Goal: Task Accomplishment & Management: Complete application form

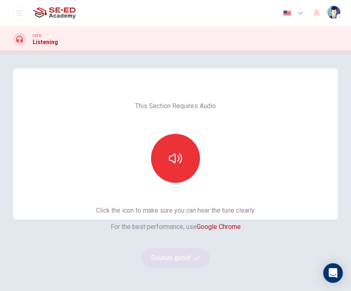
click at [190, 158] on button "button" at bounding box center [175, 158] width 49 height 49
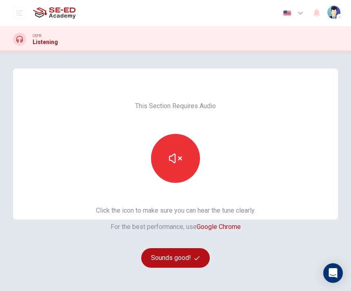
click at [197, 260] on icon "button" at bounding box center [196, 257] width 5 height 5
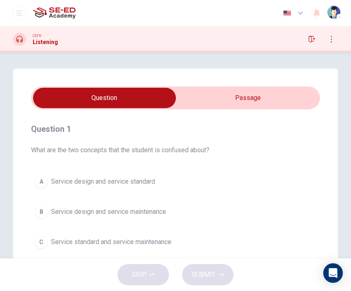
click at [256, 102] on input "checkbox" at bounding box center [104, 98] width 433 height 20
checkbox input "true"
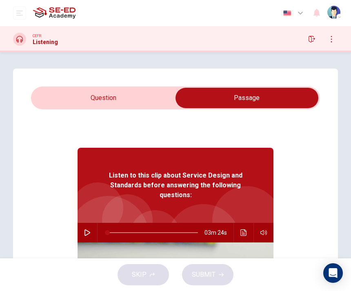
click at [91, 233] on button "button" at bounding box center [87, 233] width 13 height 20
type input "0"
click at [142, 96] on input "checkbox" at bounding box center [246, 98] width 433 height 20
checkbox input "false"
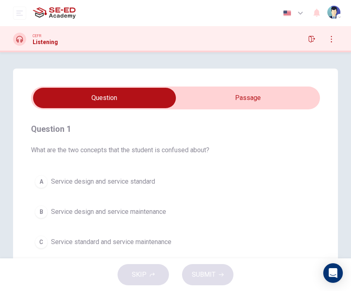
type input "1"
click at [257, 98] on input "checkbox" at bounding box center [104, 98] width 433 height 20
checkbox input "true"
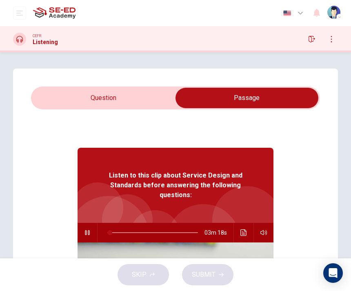
type input "3"
click at [128, 97] on input "checkbox" at bounding box center [246, 98] width 433 height 20
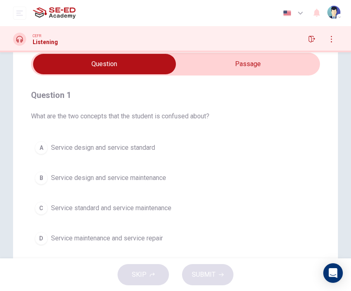
scroll to position [38, 0]
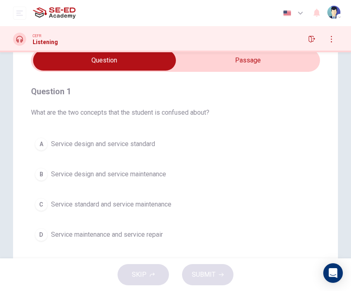
click at [271, 62] on input "checkbox" at bounding box center [104, 60] width 433 height 20
checkbox input "true"
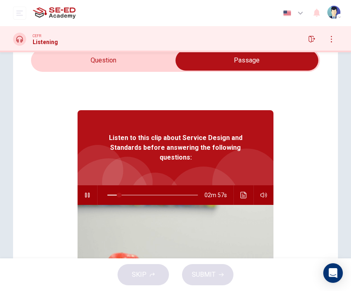
type input "13"
click at [146, 63] on input "checkbox" at bounding box center [246, 60] width 433 height 20
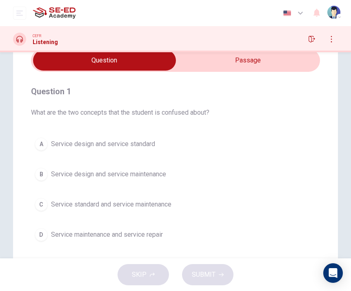
click at [210, 58] on input "checkbox" at bounding box center [104, 60] width 433 height 20
checkbox input "true"
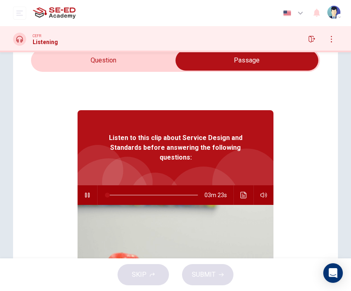
type input "1"
click at [160, 60] on input "checkbox" at bounding box center [246, 60] width 433 height 20
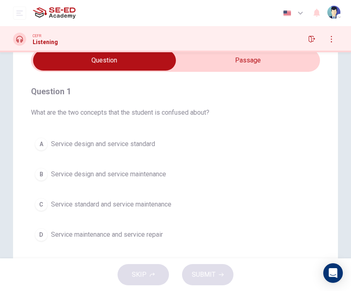
click at [53, 147] on span "Service design and service standard" at bounding box center [103, 144] width 104 height 10
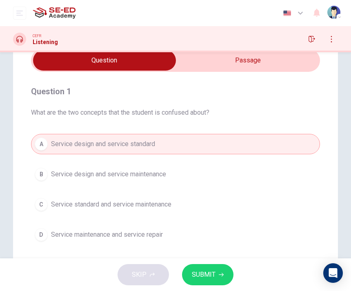
click at [209, 272] on span "SUBMIT" at bounding box center [204, 274] width 24 height 11
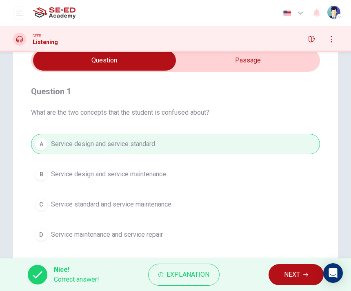
click at [293, 283] on button "NEXT" at bounding box center [295, 274] width 55 height 21
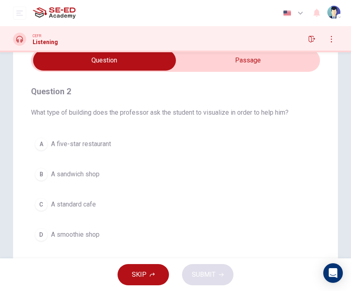
click at [212, 199] on button "C A standard cafe" at bounding box center [175, 204] width 289 height 20
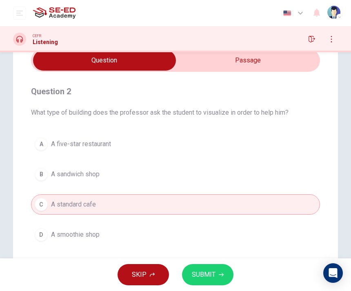
click at [217, 268] on button "SUBMIT" at bounding box center [207, 274] width 51 height 21
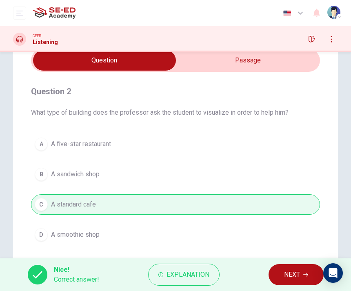
click at [290, 275] on span "NEXT" at bounding box center [292, 274] width 16 height 11
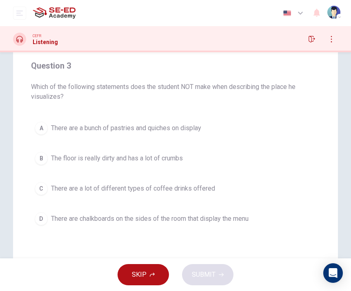
scroll to position [66, 0]
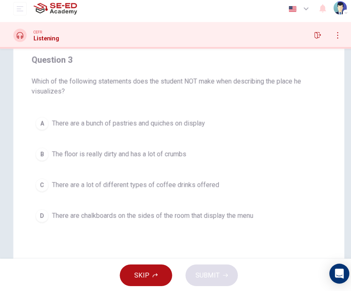
click at [229, 155] on button "B The floor is really dirty and has a lot of crumbs" at bounding box center [175, 156] width 289 height 20
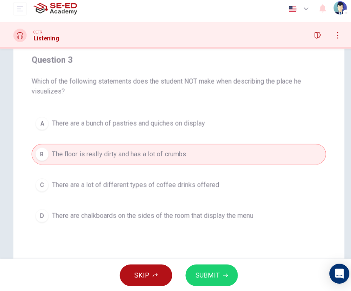
click at [222, 264] on button "SUBMIT" at bounding box center [207, 274] width 51 height 21
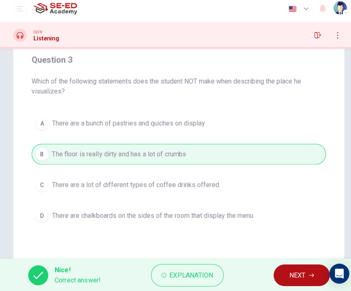
click at [288, 269] on span "NEXT" at bounding box center [292, 274] width 16 height 11
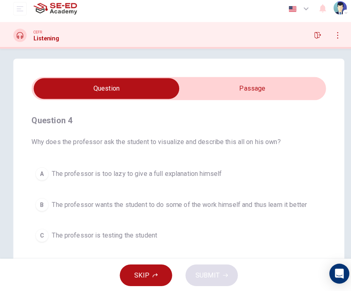
scroll to position [1, 0]
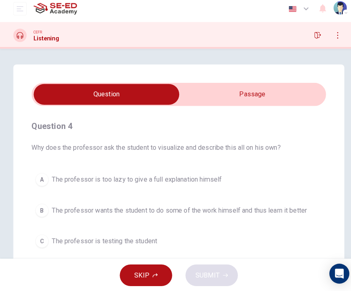
click at [270, 90] on input "checkbox" at bounding box center [104, 97] width 433 height 20
checkbox input "true"
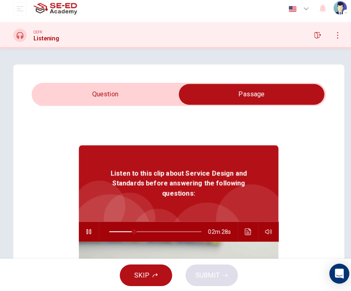
type input "27"
click at [137, 92] on input "checkbox" at bounding box center [246, 97] width 433 height 20
checkbox input "false"
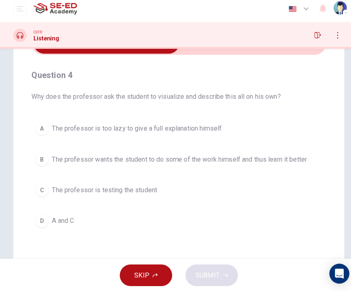
scroll to position [52, 0]
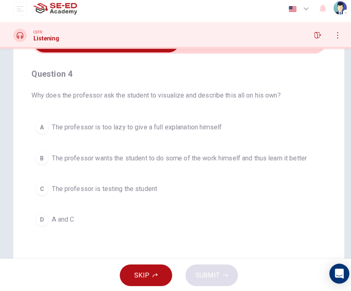
click at [212, 215] on button "D A and C" at bounding box center [175, 220] width 289 height 20
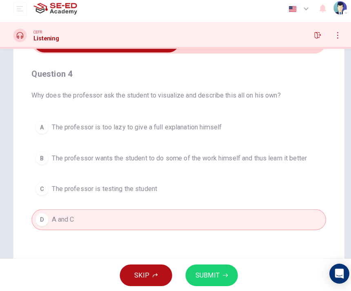
click at [219, 265] on button "SUBMIT" at bounding box center [207, 274] width 51 height 21
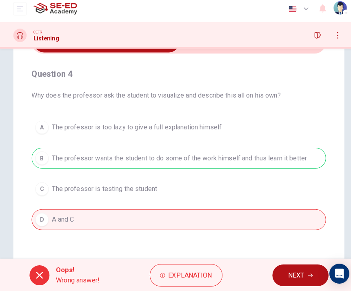
click at [297, 269] on span "NEXT" at bounding box center [291, 274] width 16 height 11
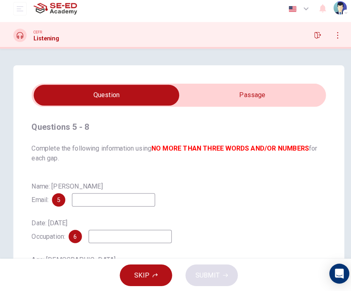
click at [283, 93] on input "checkbox" at bounding box center [104, 98] width 433 height 20
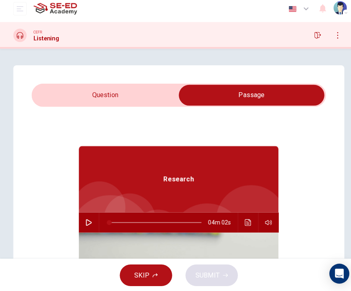
click at [156, 89] on input "checkbox" at bounding box center [246, 98] width 433 height 20
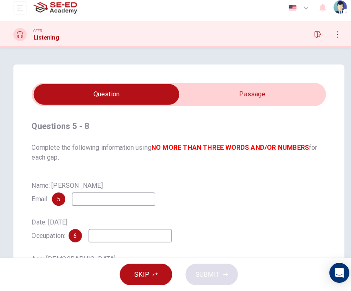
click at [238, 91] on input "checkbox" at bounding box center [104, 98] width 433 height 20
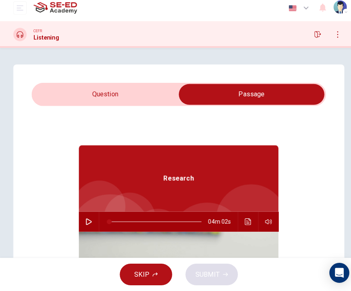
click at [87, 220] on icon "button" at bounding box center [87, 223] width 7 height 7
click at [141, 91] on input "checkbox" at bounding box center [246, 98] width 433 height 20
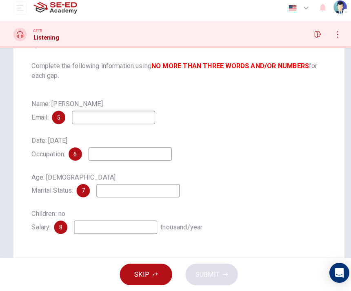
scroll to position [79, 0]
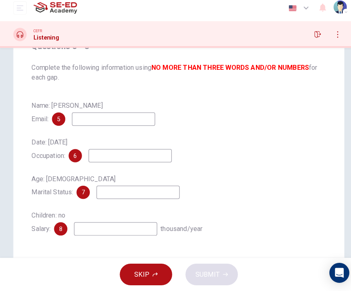
click at [143, 115] on input at bounding box center [112, 121] width 82 height 13
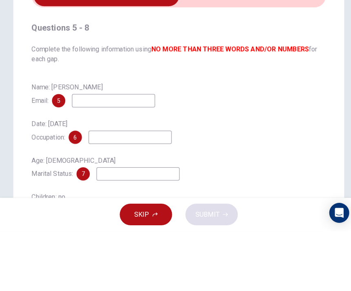
scroll to position [32, 0]
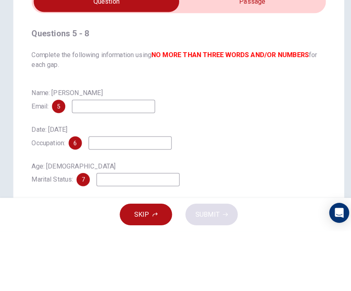
click at [242, 80] on div "Questions 5 - 8 Complete the following information using NO MORE THAN THREE WOR…" at bounding box center [175, 186] width 289 height 219
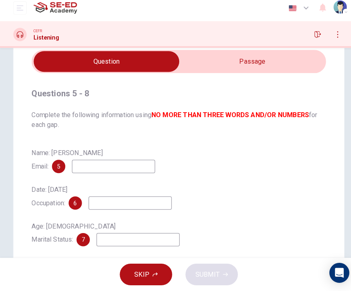
click at [245, 65] on input "checkbox" at bounding box center [104, 65] width 433 height 20
checkbox input "true"
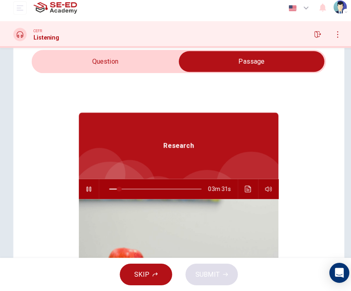
type input "11"
click at [59, 64] on input "checkbox" at bounding box center [246, 65] width 433 height 20
checkbox input "false"
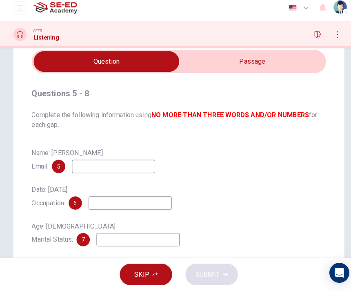
click at [146, 162] on input at bounding box center [112, 168] width 82 height 13
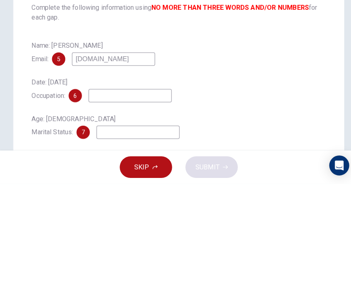
type input "[DOMAIN_NAME]"
click at [158, 198] on input at bounding box center [128, 204] width 82 height 13
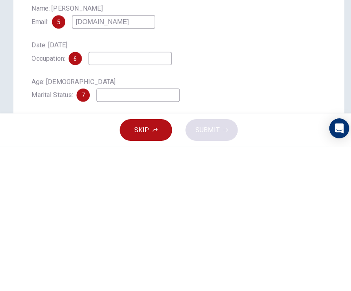
click at [159, 234] on input at bounding box center [136, 240] width 82 height 13
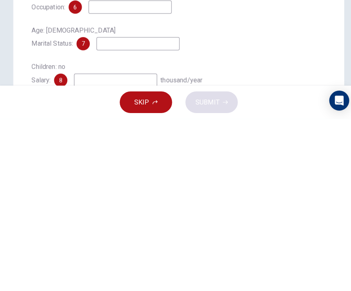
scroll to position [58, 0]
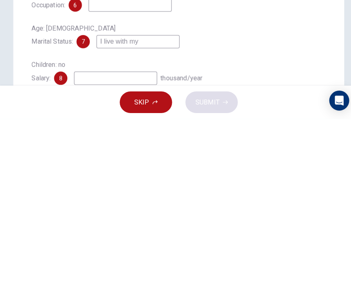
click at [138, 244] on input at bounding box center [114, 250] width 82 height 13
click at [162, 209] on input "I live with my" at bounding box center [136, 215] width 82 height 13
type input "I live with my girlfriend"
click at [143, 244] on input at bounding box center [114, 250] width 82 height 13
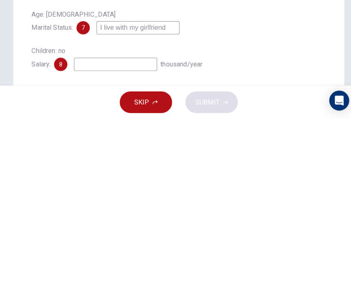
scroll to position [73, 0]
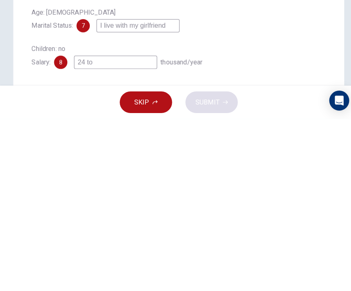
type input "24 to"
type input "42"
type input "24 to 36"
click at [236, 216] on div "Children: no Salary: 8 24 to 36 thousand/year" at bounding box center [175, 229] width 289 height 26
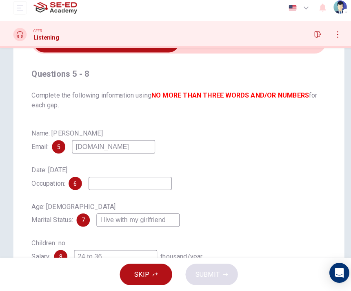
type input "43"
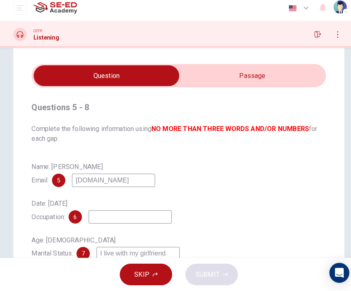
scroll to position [18, 0]
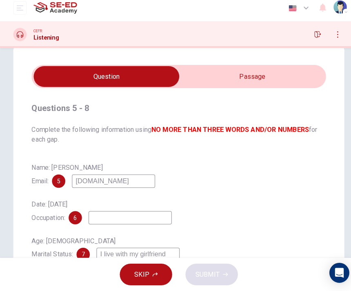
click at [224, 75] on input "checkbox" at bounding box center [104, 80] width 433 height 20
checkbox input "true"
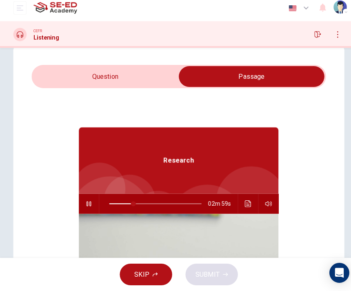
type input "26"
click at [154, 78] on input "checkbox" at bounding box center [246, 80] width 433 height 20
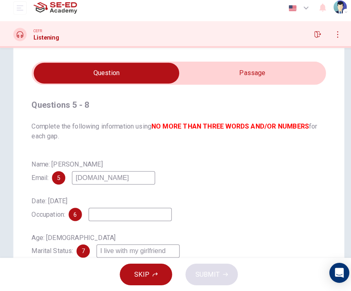
scroll to position [21, 0]
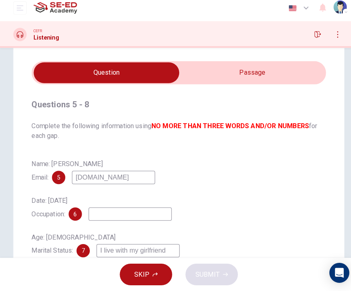
click at [225, 70] on input "checkbox" at bounding box center [104, 77] width 433 height 20
checkbox input "true"
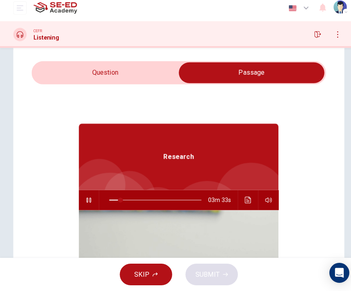
type input "12"
click at [149, 67] on input "checkbox" at bounding box center [246, 77] width 433 height 20
checkbox input "false"
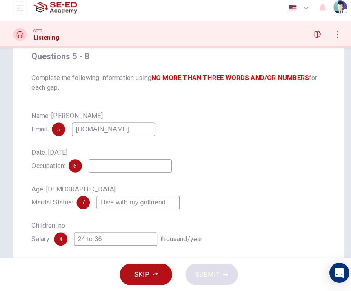
scroll to position [68, 0]
click at [144, 164] on input at bounding box center [128, 168] width 82 height 13
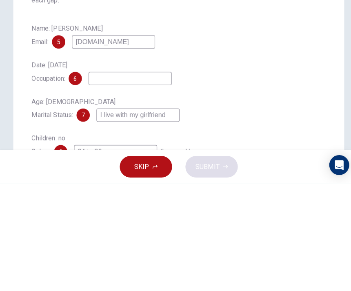
scroll to position [45, 0]
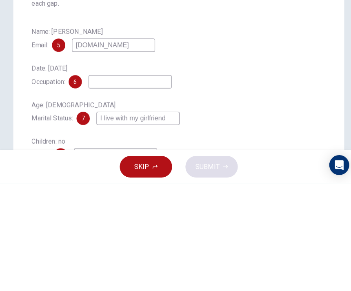
click at [125, 149] on input "[DOMAIN_NAME]" at bounding box center [112, 155] width 82 height 13
click at [126, 149] on input "[DOMAIN_NAME]" at bounding box center [112, 155] width 82 height 13
type input "[EMAIL_ADDRESS][DOMAIN_NAME]"
click at [148, 185] on input at bounding box center [128, 191] width 82 height 13
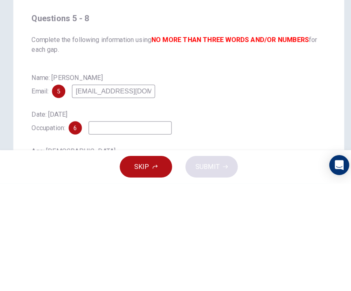
scroll to position [0, 0]
click at [244, 181] on div "Name: [PERSON_NAME] Email: 5 [EMAIL_ADDRESS][DOMAIN_NAME]" at bounding box center [175, 194] width 289 height 26
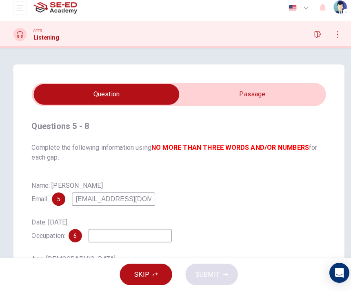
type input "32"
checkbox input "true"
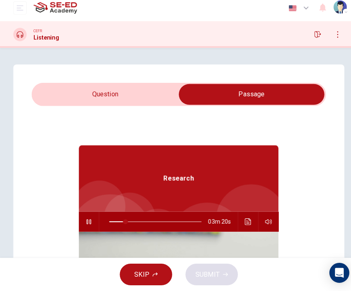
type input "18"
checkbox input "false"
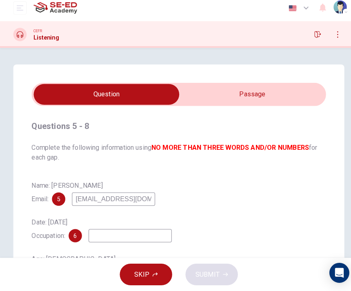
scroll to position [44, 0]
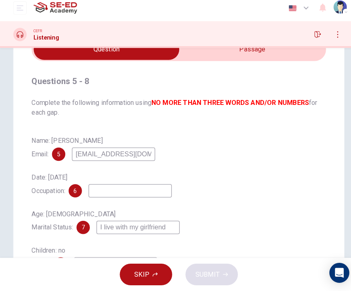
click at [149, 187] on input at bounding box center [128, 192] width 82 height 13
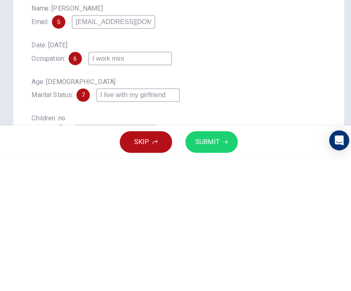
type input "I work mini"
click at [216, 173] on div "Date: [DATE] Occupation: 6 I work mini" at bounding box center [175, 186] width 289 height 26
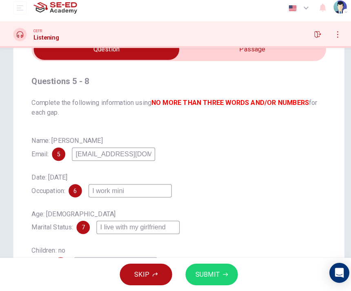
checkbox input "true"
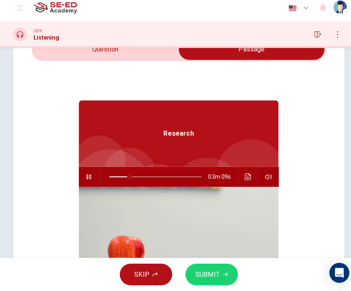
type input "22"
checkbox input "false"
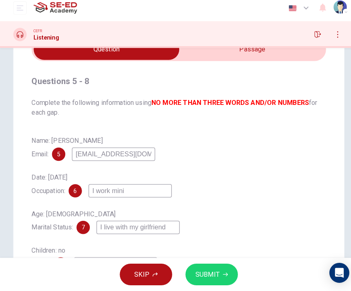
click at [149, 186] on input "I work mini" at bounding box center [128, 192] width 82 height 13
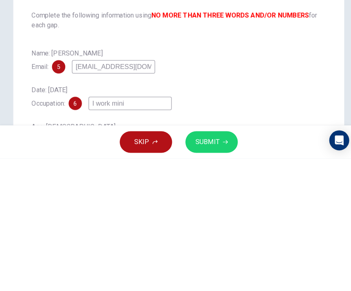
scroll to position [0, 0]
type input "24"
checkbox input "true"
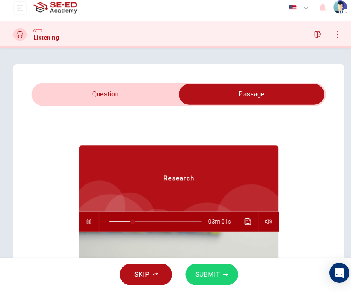
type input "26"
checkbox input "false"
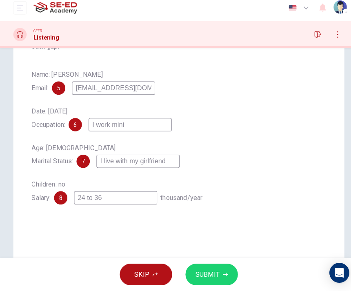
scroll to position [110, 0]
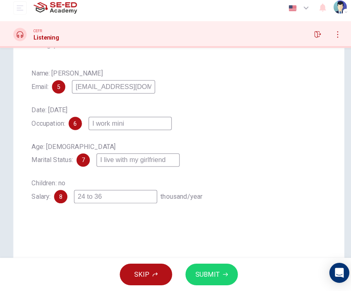
click at [136, 120] on input "I work mini" at bounding box center [128, 126] width 82 height 13
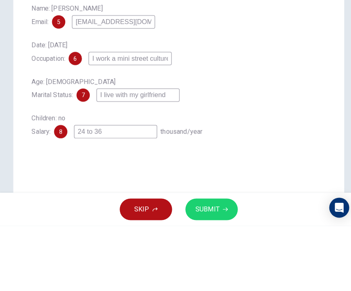
type input "I work a mini street culture"
click at [230, 107] on div "Date: [DATE] Occupation: 6 I work a mini street culture" at bounding box center [175, 120] width 289 height 26
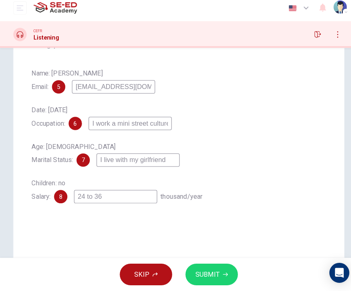
click at [201, 270] on span "SUBMIT" at bounding box center [204, 274] width 24 height 11
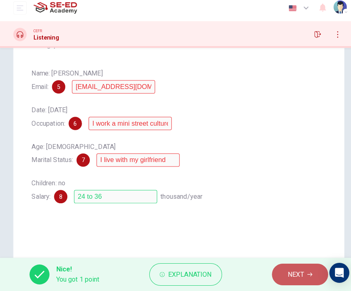
click at [304, 264] on button "NEXT" at bounding box center [294, 274] width 55 height 21
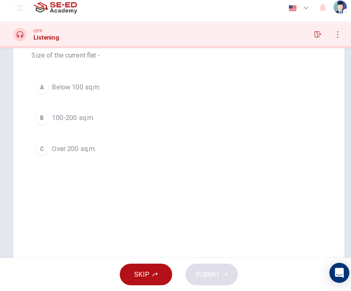
click at [284, 283] on div "SKIP SUBMIT" at bounding box center [175, 274] width 351 height 33
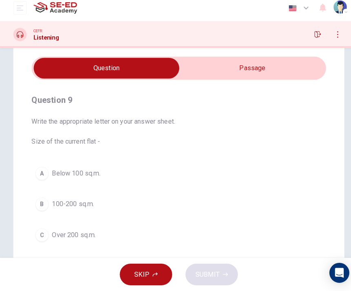
scroll to position [25, 0]
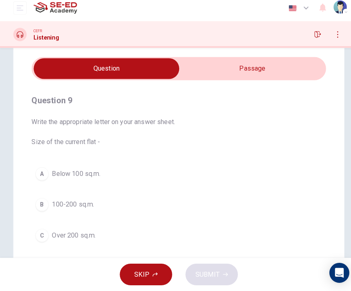
click at [250, 62] on input "checkbox" at bounding box center [104, 72] width 433 height 20
checkbox input "true"
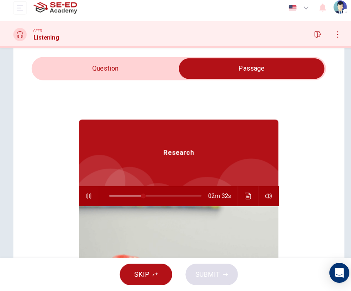
type input "37"
click at [159, 67] on input "checkbox" at bounding box center [246, 72] width 433 height 20
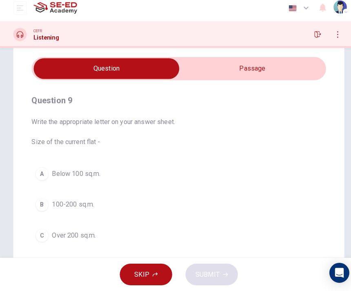
click at [157, 172] on button "A Below 100 sq.m." at bounding box center [175, 176] width 289 height 20
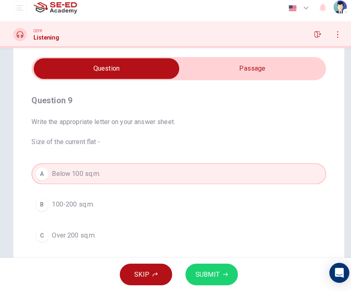
click at [195, 270] on span "SUBMIT" at bounding box center [204, 274] width 24 height 11
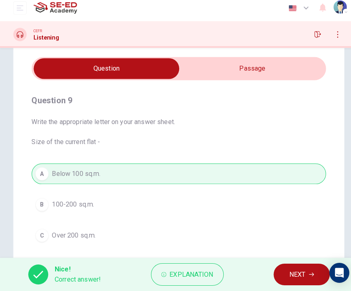
click at [196, 269] on span "Explanation" at bounding box center [187, 274] width 43 height 11
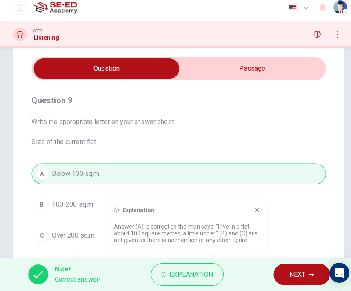
click at [282, 268] on button "NEXT" at bounding box center [295, 274] width 55 height 21
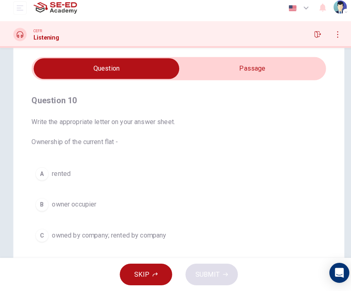
click at [291, 70] on input "checkbox" at bounding box center [104, 72] width 433 height 20
checkbox input "true"
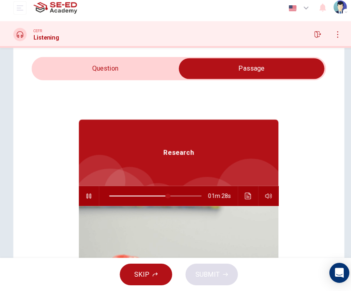
type input "64"
click at [153, 69] on input "checkbox" at bounding box center [246, 72] width 433 height 20
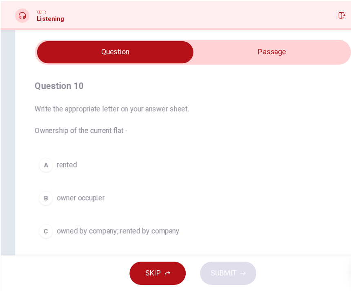
scroll to position [0, 0]
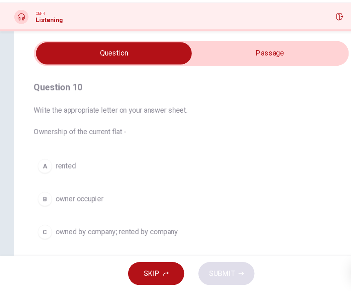
click at [247, 226] on button "C owned by company; rented by company" at bounding box center [175, 236] width 289 height 20
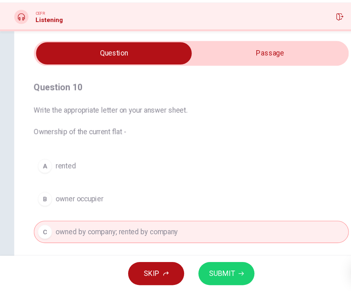
click at [211, 269] on span "SUBMIT" at bounding box center [204, 274] width 24 height 11
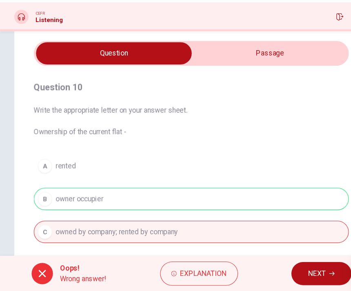
click at [270, 264] on button "NEXT" at bounding box center [294, 274] width 55 height 21
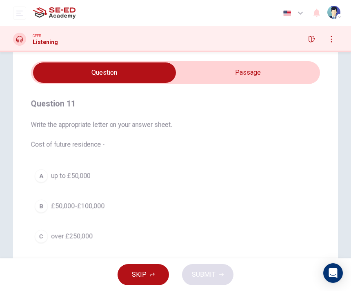
click at [239, 73] on input "checkbox" at bounding box center [104, 72] width 433 height 20
checkbox input "true"
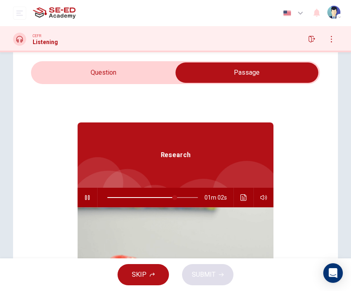
type input "75"
click at [158, 73] on input "checkbox" at bounding box center [246, 72] width 433 height 20
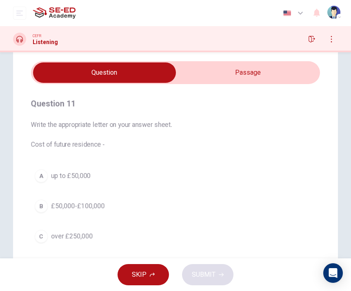
click at [232, 71] on input "checkbox" at bounding box center [104, 72] width 433 height 20
checkbox input "true"
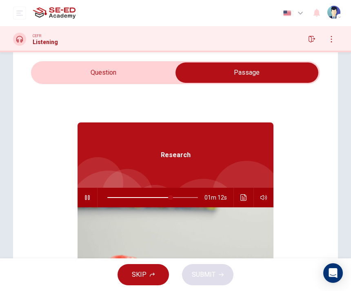
type input "70"
click at [152, 73] on input "checkbox" at bounding box center [246, 72] width 433 height 20
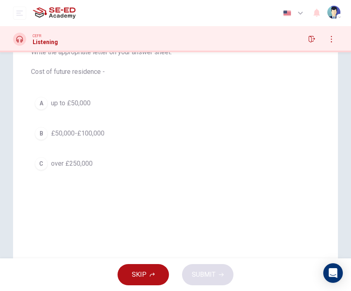
scroll to position [99, 0]
click at [161, 159] on button "C over £250,000" at bounding box center [175, 162] width 289 height 20
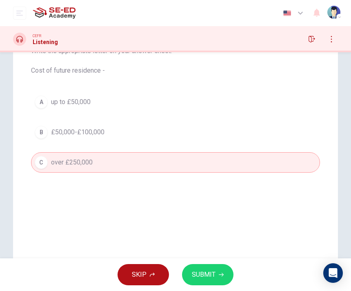
click at [151, 94] on button "A up to £50,000" at bounding box center [175, 102] width 289 height 20
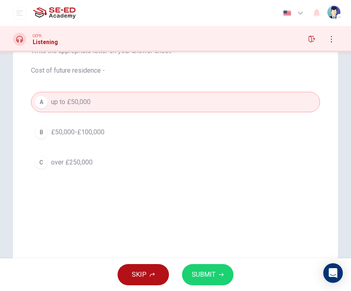
click at [152, 149] on div "A up to £50,000 B £50,000-£100,000 C over £250,000" at bounding box center [175, 132] width 289 height 81
click at [150, 165] on button "C over £250,000" at bounding box center [175, 162] width 289 height 20
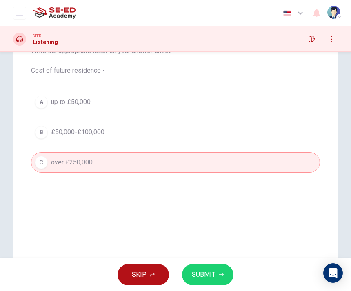
click at [213, 261] on div "SKIP SUBMIT" at bounding box center [175, 274] width 351 height 33
click at [212, 261] on div "SKIP SUBMIT" at bounding box center [175, 274] width 351 height 33
click at [212, 273] on span "SUBMIT" at bounding box center [204, 274] width 24 height 11
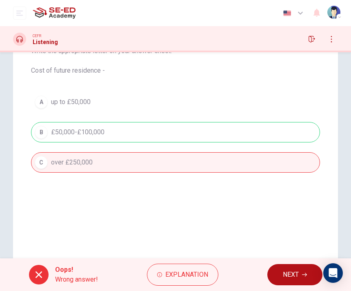
click at [296, 266] on button "NEXT" at bounding box center [294, 274] width 55 height 21
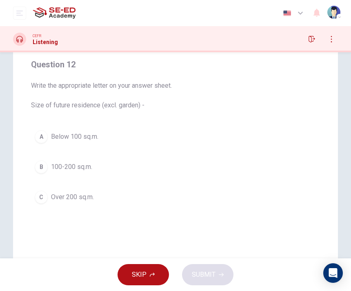
scroll to position [63, 0]
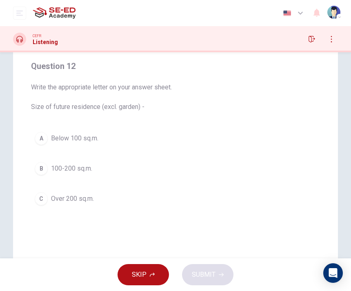
click at [170, 197] on button "C Over 200 sq.m." at bounding box center [175, 199] width 289 height 20
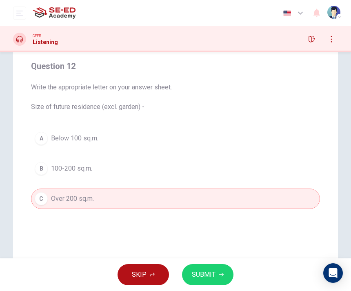
click at [226, 270] on button "SUBMIT" at bounding box center [207, 274] width 51 height 21
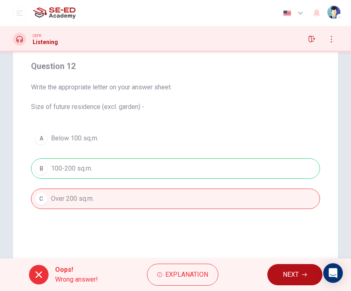
click at [300, 262] on div "Oops! Wrong answer! Explanation NEXT" at bounding box center [175, 274] width 351 height 33
click at [301, 271] on button "NEXT" at bounding box center [294, 274] width 55 height 21
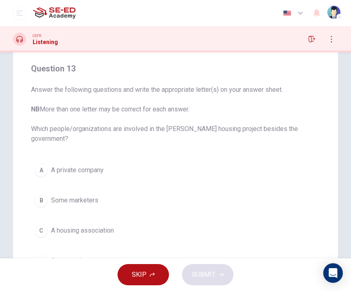
scroll to position [62, 0]
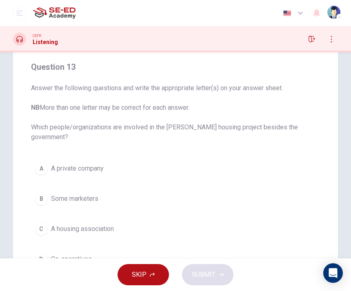
click at [219, 159] on button "A A private company" at bounding box center [175, 168] width 289 height 20
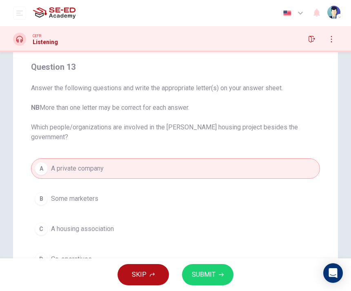
click at [220, 269] on button "SUBMIT" at bounding box center [207, 274] width 51 height 21
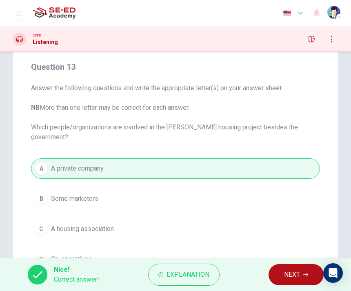
click at [286, 264] on button "NEXT" at bounding box center [295, 274] width 55 height 21
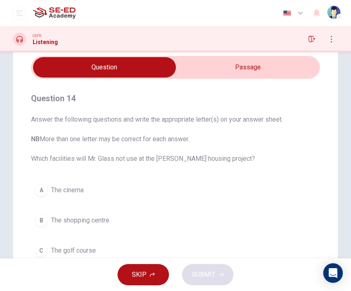
scroll to position [31, 0]
click at [276, 64] on input "checkbox" at bounding box center [104, 67] width 433 height 20
checkbox input "true"
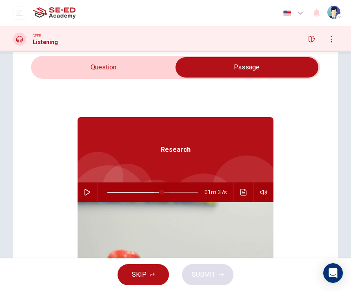
type input "64"
click at [87, 195] on icon "button" at bounding box center [87, 192] width 7 height 7
click at [162, 61] on input "checkbox" at bounding box center [246, 67] width 433 height 20
checkbox input "false"
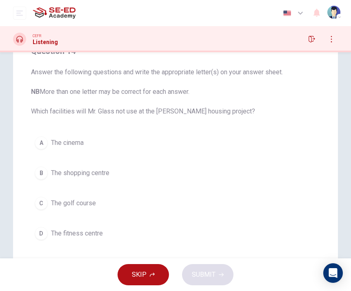
scroll to position [79, 0]
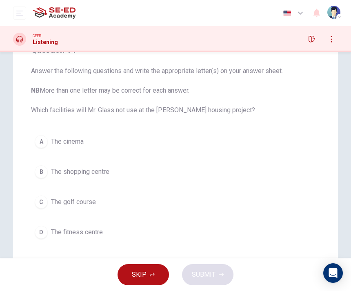
click at [201, 138] on button "A The cinema" at bounding box center [175, 141] width 289 height 20
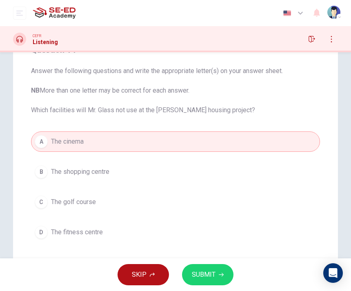
click at [202, 171] on button "B The shopping centre" at bounding box center [175, 172] width 289 height 20
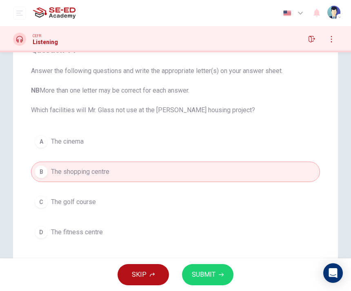
click at [207, 272] on span "SUBMIT" at bounding box center [204, 274] width 24 height 11
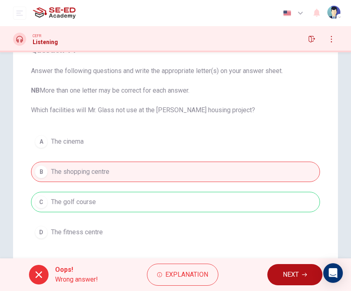
click at [287, 273] on span "NEXT" at bounding box center [291, 274] width 16 height 11
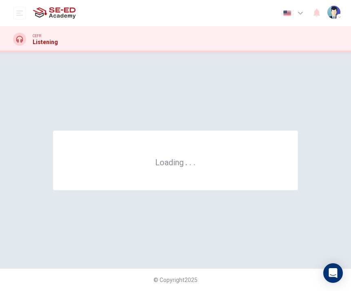
scroll to position [0, 0]
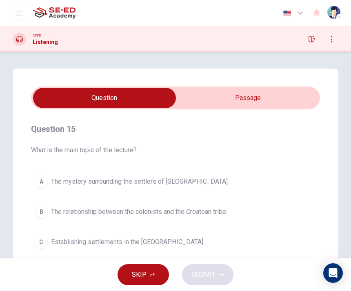
click at [243, 89] on input "checkbox" at bounding box center [104, 98] width 433 height 20
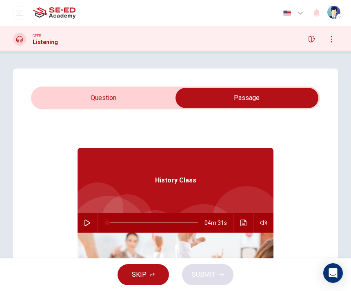
click at [158, 95] on input "checkbox" at bounding box center [246, 98] width 433 height 20
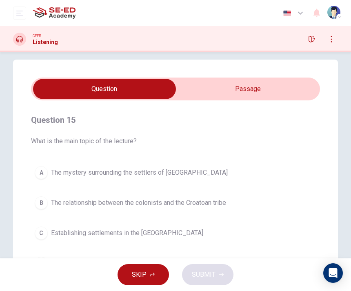
scroll to position [9, 0]
click at [258, 77] on div "Question 15 What is the main topic of the lecture? A The mystery surrounding th…" at bounding box center [175, 224] width 325 height 328
click at [254, 98] on input "checkbox" at bounding box center [104, 89] width 433 height 20
checkbox input "true"
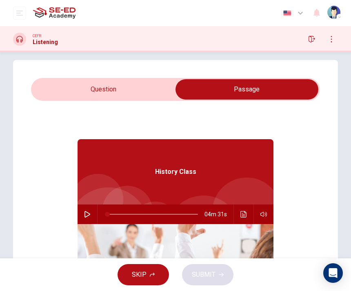
click at [93, 213] on button "button" at bounding box center [87, 214] width 13 height 20
type input "1"
click at [73, 84] on input "checkbox" at bounding box center [246, 89] width 433 height 20
checkbox input "false"
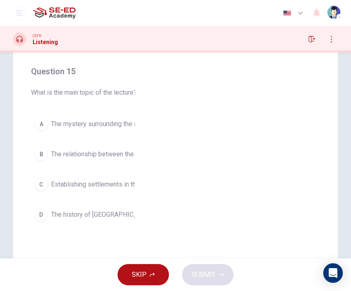
scroll to position [59, 0]
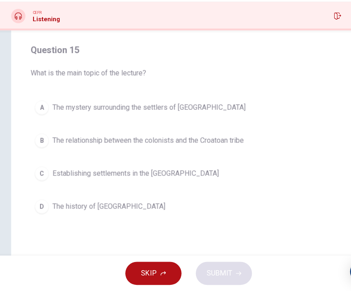
click at [166, 203] on button "D The history of [GEOGRAPHIC_DATA]" at bounding box center [175, 213] width 289 height 20
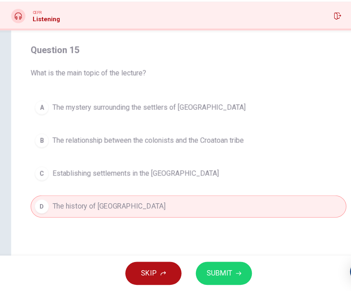
click at [200, 269] on span "SUBMIT" at bounding box center [204, 274] width 24 height 11
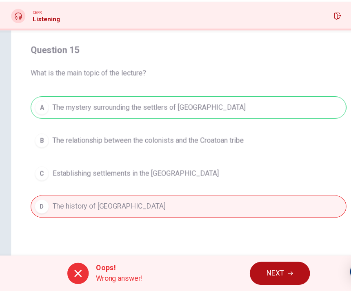
click at [258, 269] on span "NEXT" at bounding box center [255, 274] width 16 height 11
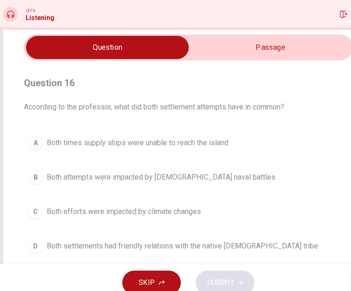
scroll to position [25, 0]
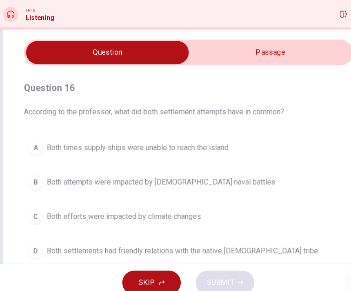
type input "26"
click at [243, 62] on input "checkbox" at bounding box center [104, 72] width 433 height 20
checkbox input "true"
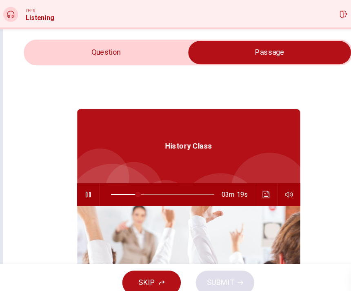
type input "27"
click at [152, 62] on input "checkbox" at bounding box center [246, 72] width 433 height 20
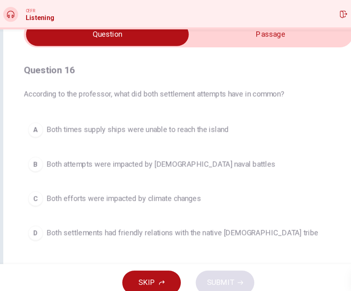
scroll to position [41, 0]
click at [244, 47] on input "checkbox" at bounding box center [104, 57] width 433 height 20
checkbox input "true"
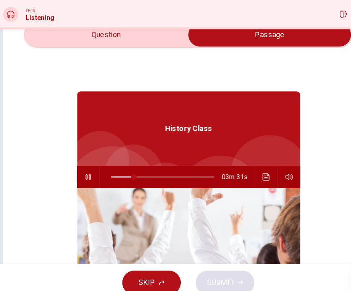
type input "20"
click at [134, 47] on input "checkbox" at bounding box center [246, 57] width 433 height 20
checkbox input "false"
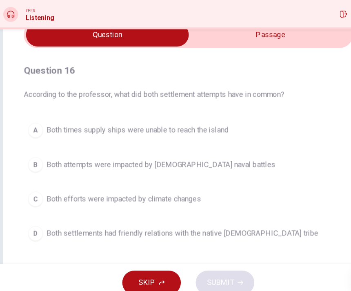
type input "22"
click at [233, 47] on input "checkbox" at bounding box center [104, 57] width 433 height 20
checkbox input "true"
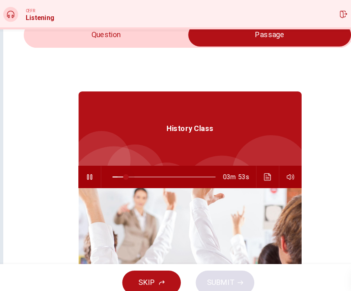
type input "13"
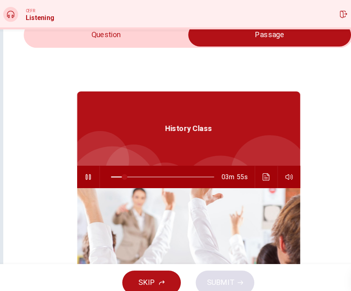
click at [140, 47] on input "checkbox" at bounding box center [246, 57] width 433 height 20
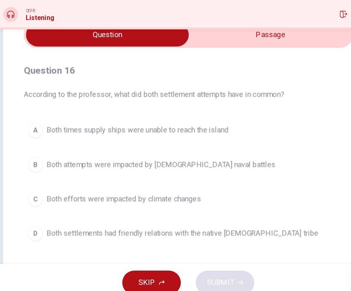
click at [268, 47] on input "checkbox" at bounding box center [104, 57] width 433 height 20
checkbox input "true"
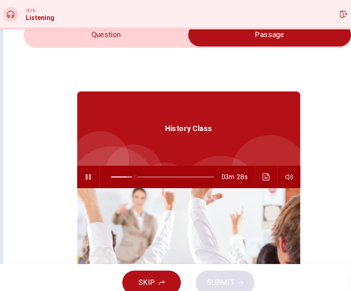
click at [126, 180] on span at bounding box center [128, 182] width 5 height 5
type input "24"
click at [150, 47] on input "checkbox" at bounding box center [246, 57] width 433 height 20
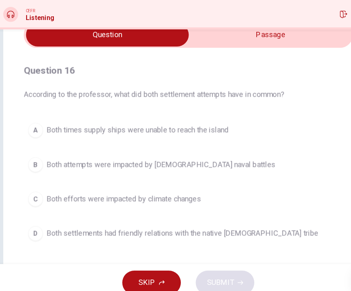
click at [245, 221] on button "D Both settlements had friendly relations with the native [DEMOGRAPHIC_DATA] tr…" at bounding box center [175, 231] width 289 height 20
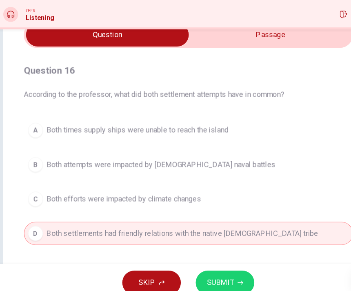
click at [207, 264] on button "SUBMIT" at bounding box center [207, 274] width 51 height 21
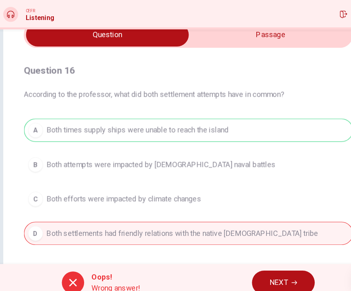
click at [248, 269] on span "NEXT" at bounding box center [255, 274] width 16 height 11
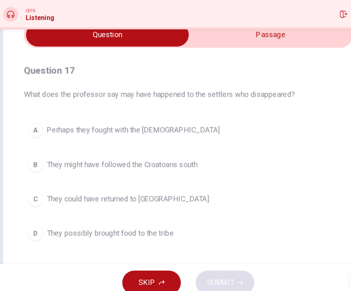
click at [182, 191] on button "C They could have returned to [GEOGRAPHIC_DATA]" at bounding box center [175, 201] width 289 height 20
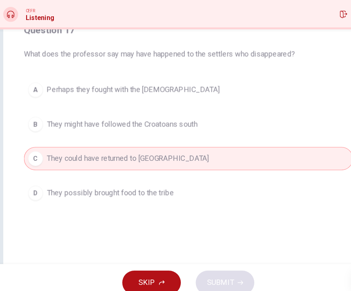
scroll to position [79, 0]
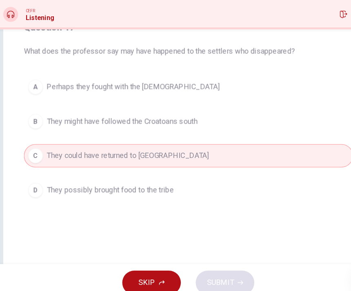
click at [177, 153] on button "C They could have returned to [GEOGRAPHIC_DATA]" at bounding box center [175, 163] width 289 height 20
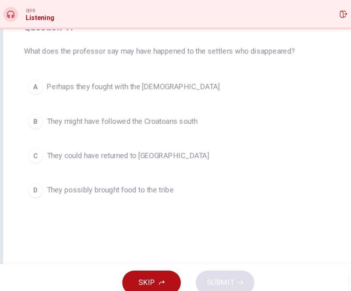
click at [184, 153] on button "C They could have returned to [GEOGRAPHIC_DATA]" at bounding box center [175, 163] width 289 height 20
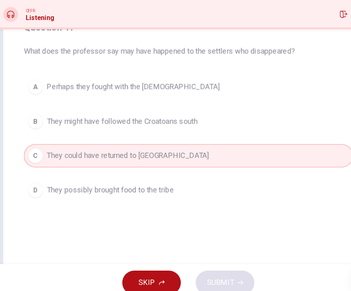
click at [174, 183] on button "D They possibly brought food to the tribe" at bounding box center [175, 193] width 289 height 20
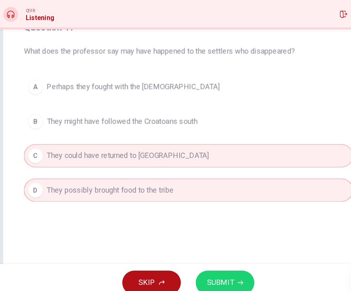
click at [182, 183] on button "D They possibly brought food to the tribe" at bounding box center [175, 193] width 289 height 20
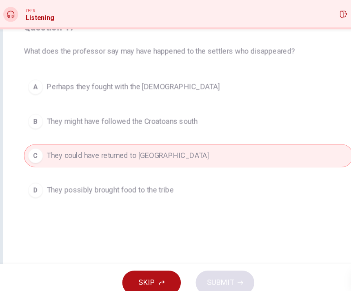
click at [204, 153] on button "C They could have returned to [GEOGRAPHIC_DATA]" at bounding box center [175, 163] width 289 height 20
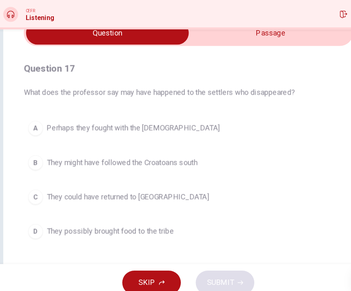
scroll to position [41, 0]
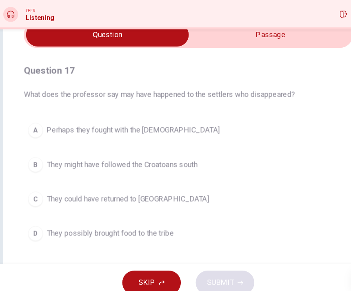
click at [191, 191] on button "C They could have returned to [GEOGRAPHIC_DATA]" at bounding box center [175, 201] width 289 height 20
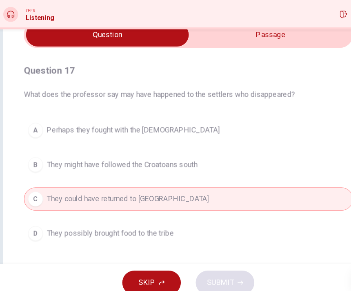
click at [237, 221] on button "D They possibly brought food to the tribe" at bounding box center [175, 231] width 289 height 20
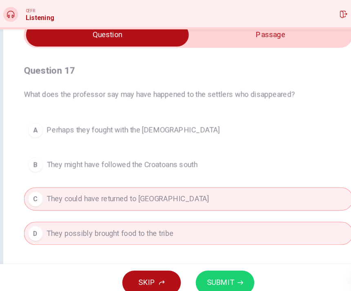
click at [243, 221] on button "D They possibly brought food to the tribe" at bounding box center [175, 231] width 289 height 20
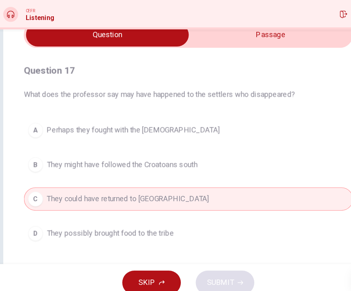
click at [240, 47] on input "checkbox" at bounding box center [104, 57] width 433 height 20
checkbox input "true"
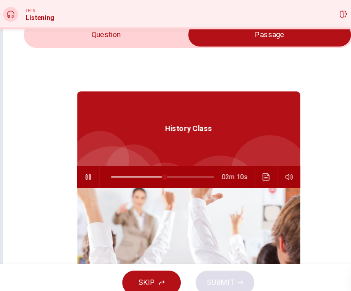
type input "39"
click at [158, 47] on input "checkbox" at bounding box center [246, 57] width 433 height 20
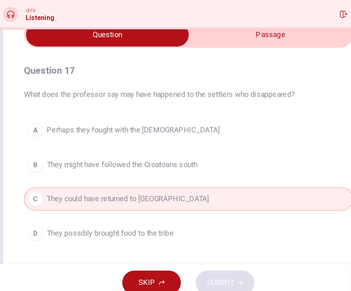
click at [192, 131] on button "A Perhaps they fought with the [DEMOGRAPHIC_DATA]" at bounding box center [175, 141] width 289 height 20
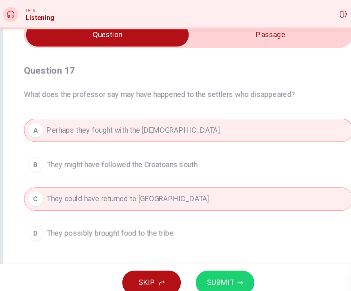
click at [188, 161] on button "B They might have followed the Croatoans south" at bounding box center [175, 171] width 289 height 20
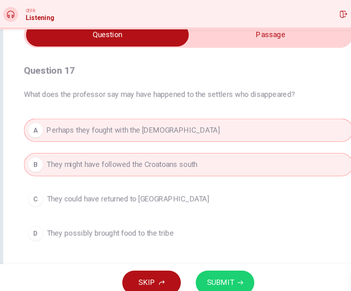
click at [192, 131] on button "A Perhaps they fought with the [DEMOGRAPHIC_DATA]" at bounding box center [175, 141] width 289 height 20
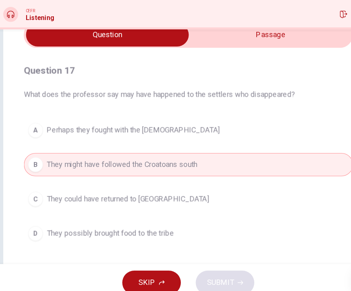
click at [184, 191] on button "C They could have returned to [GEOGRAPHIC_DATA]" at bounding box center [175, 201] width 289 height 20
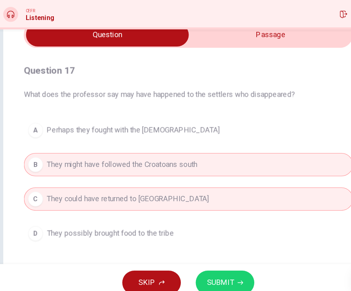
click at [202, 269] on span "SUBMIT" at bounding box center [204, 274] width 24 height 11
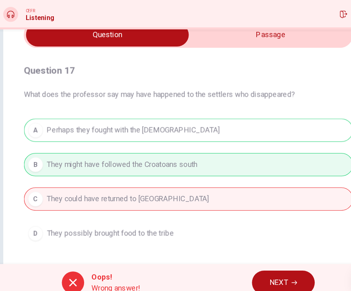
click at [249, 269] on span "NEXT" at bounding box center [255, 274] width 16 height 11
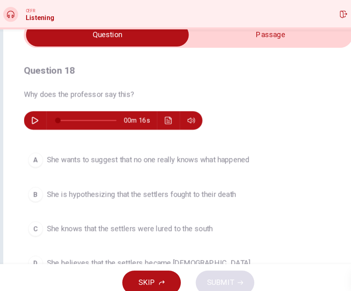
click at [242, 47] on input "checkbox" at bounding box center [104, 57] width 433 height 20
checkbox input "true"
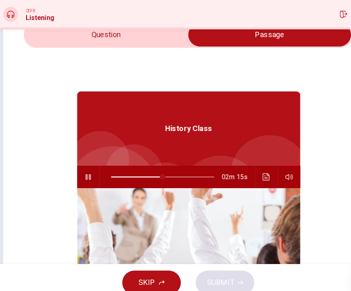
click at [81, 172] on button "button" at bounding box center [87, 182] width 13 height 20
type input "50"
click at [62, 47] on input "checkbox" at bounding box center [246, 57] width 433 height 20
checkbox input "false"
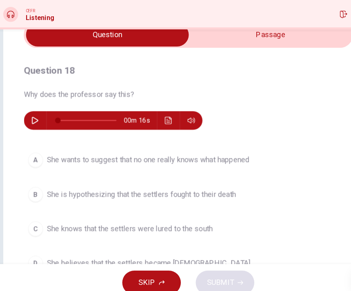
click at [38, 129] on icon "button" at bounding box center [41, 132] width 7 height 7
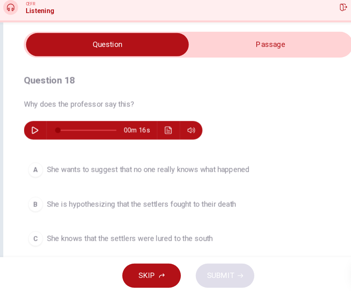
scroll to position [67, 0]
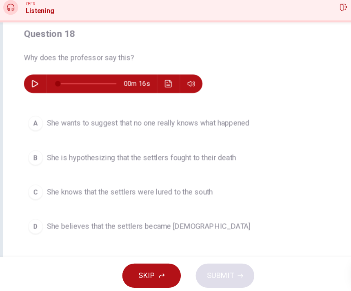
click at [38, 103] on icon "button" at bounding box center [41, 106] width 6 height 7
click at [35, 134] on div "A" at bounding box center [41, 140] width 13 height 13
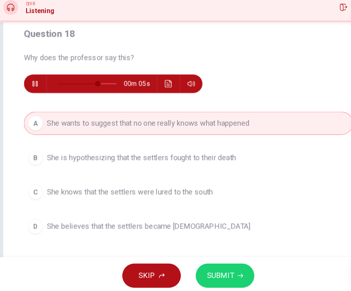
click at [192, 269] on span "SUBMIT" at bounding box center [204, 274] width 24 height 11
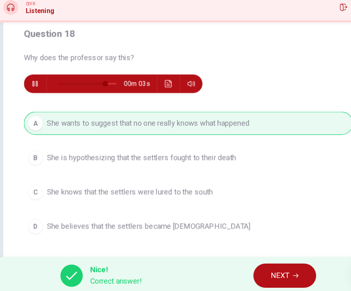
type input "87"
click at [248, 269] on span "NEXT" at bounding box center [256, 274] width 16 height 11
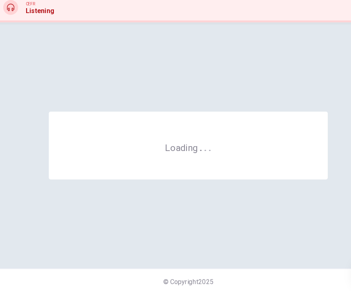
scroll to position [0, 0]
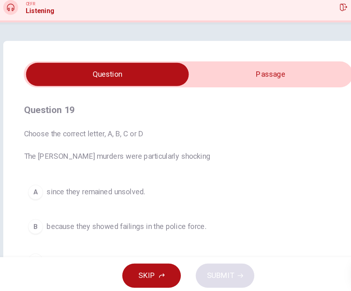
click at [236, 88] on input "checkbox" at bounding box center [104, 98] width 433 height 20
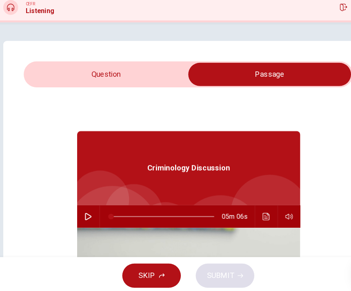
click at [50, 88] on input "checkbox" at bounding box center [246, 98] width 433 height 20
checkbox input "false"
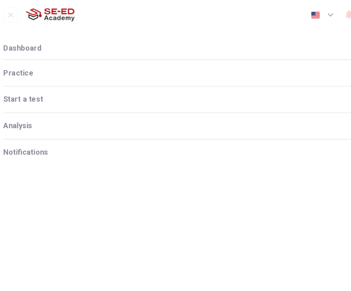
click at [16, 41] on span "Dashboard" at bounding box center [29, 42] width 33 height 7
